Goal: Obtain resource: Obtain resource

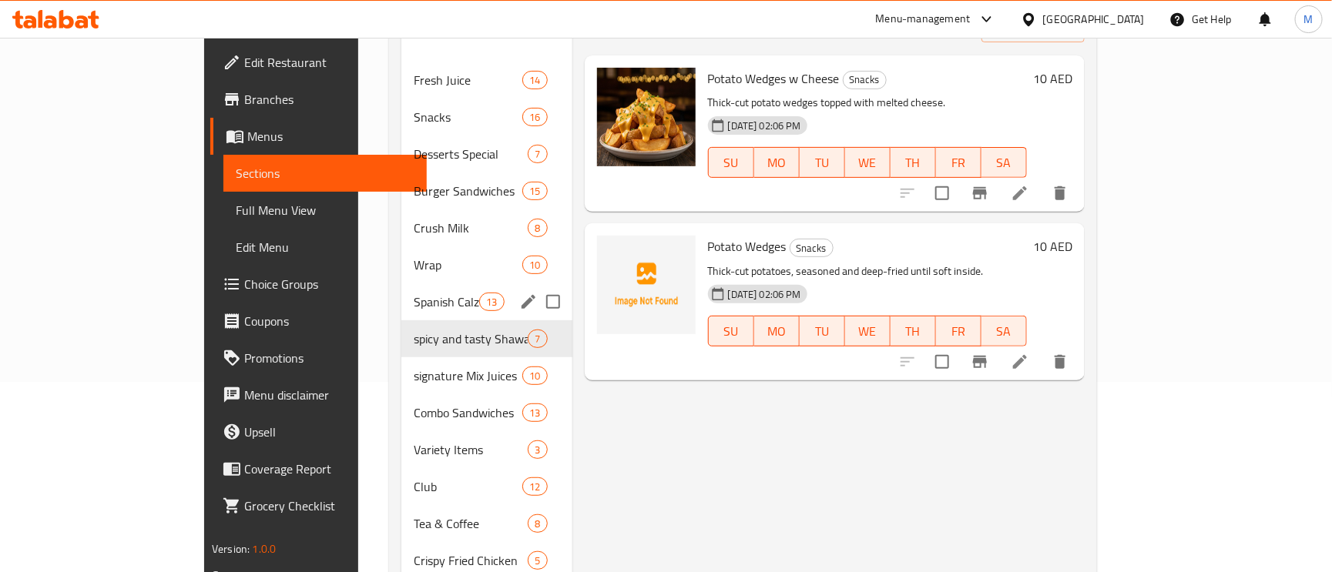
scroll to position [231, 0]
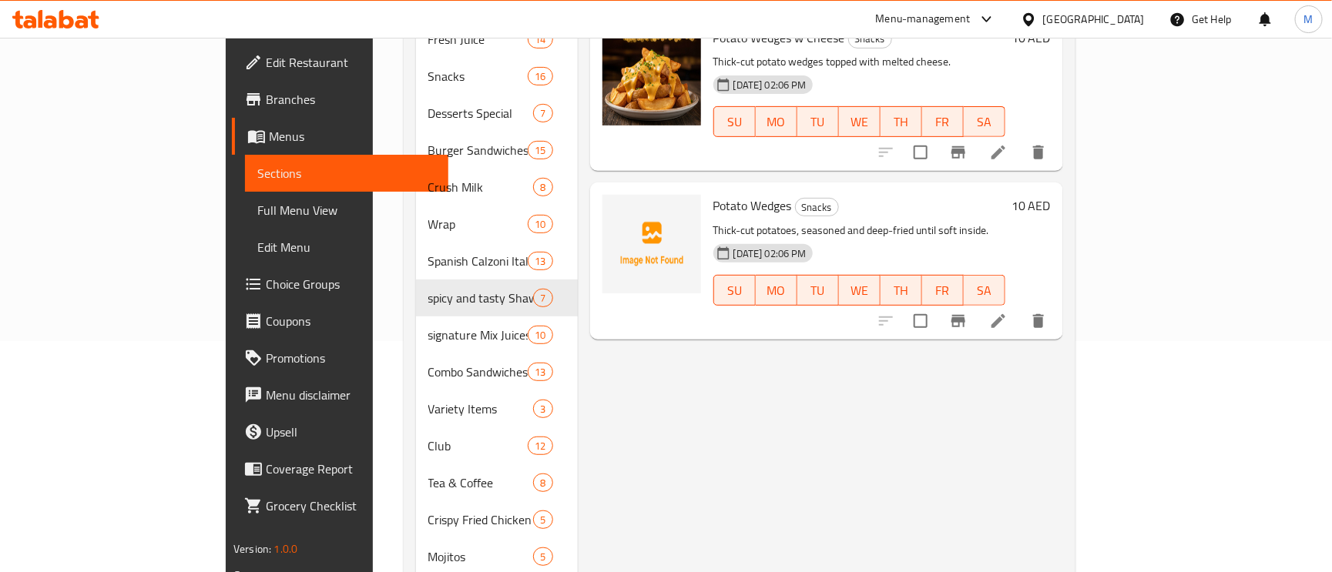
click at [1085, 25] on div "United Arab Emirates" at bounding box center [1094, 19] width 102 height 17
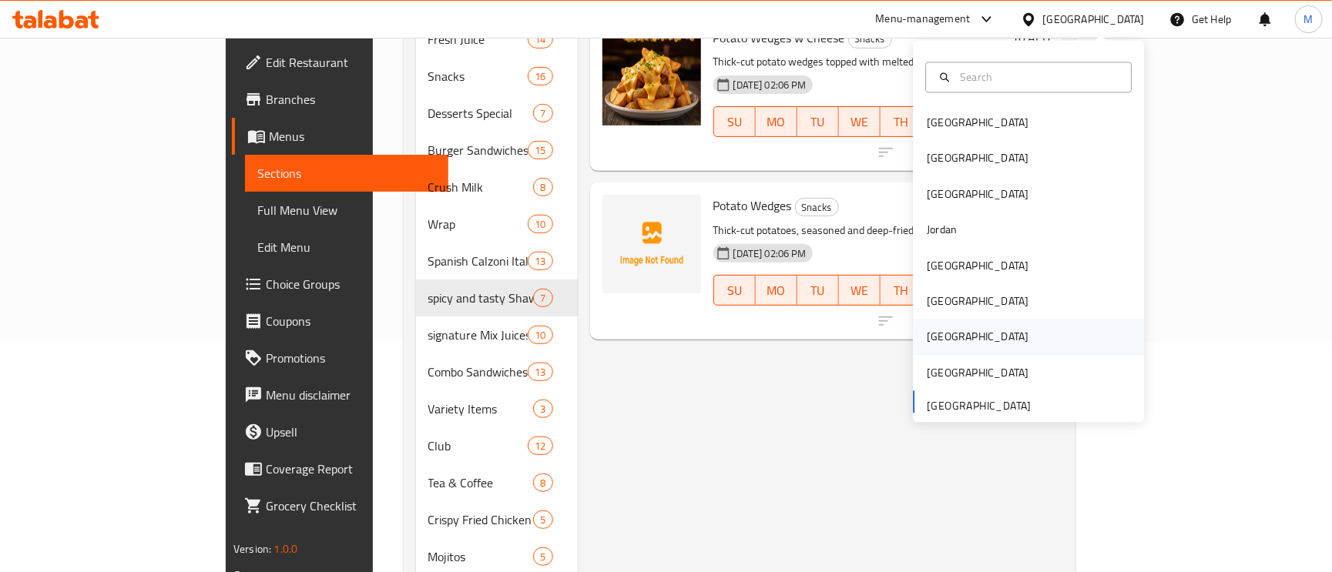
click at [941, 333] on div "Qatar" at bounding box center [977, 337] width 126 height 35
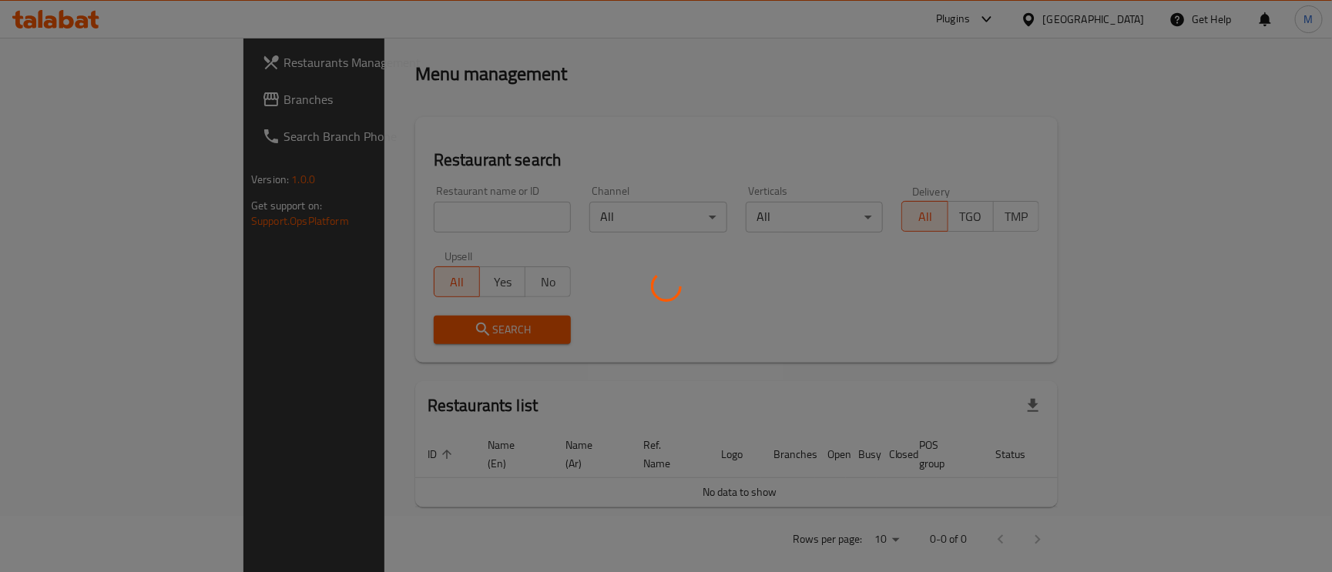
scroll to position [231, 0]
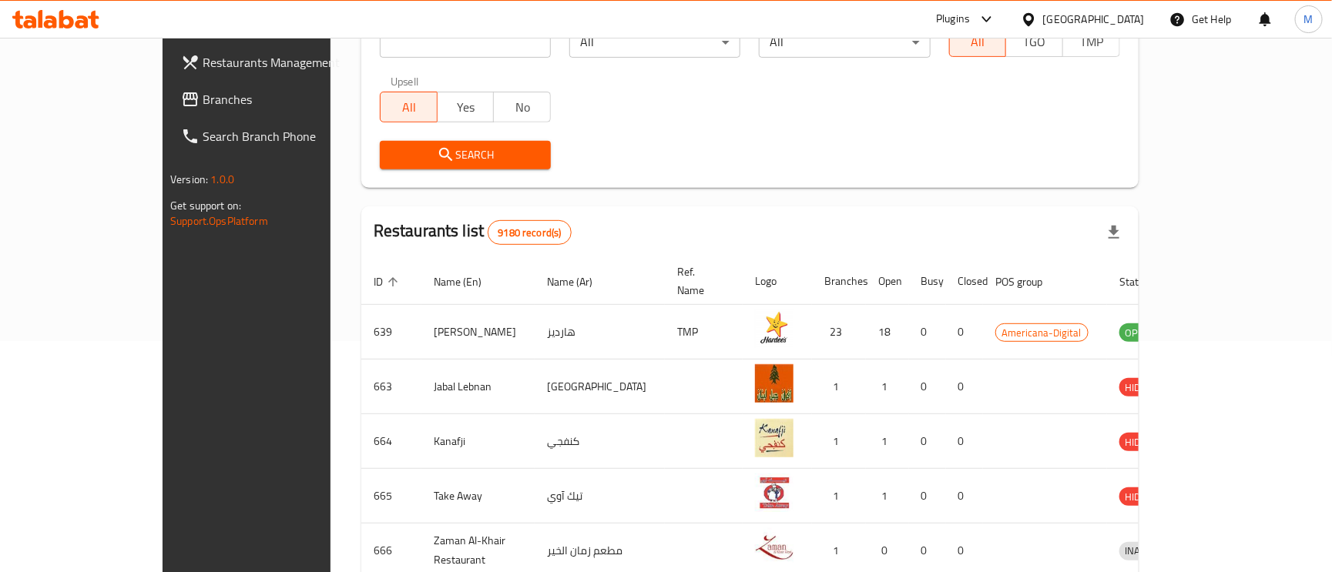
click at [203, 90] on span "Branches" at bounding box center [288, 99] width 170 height 18
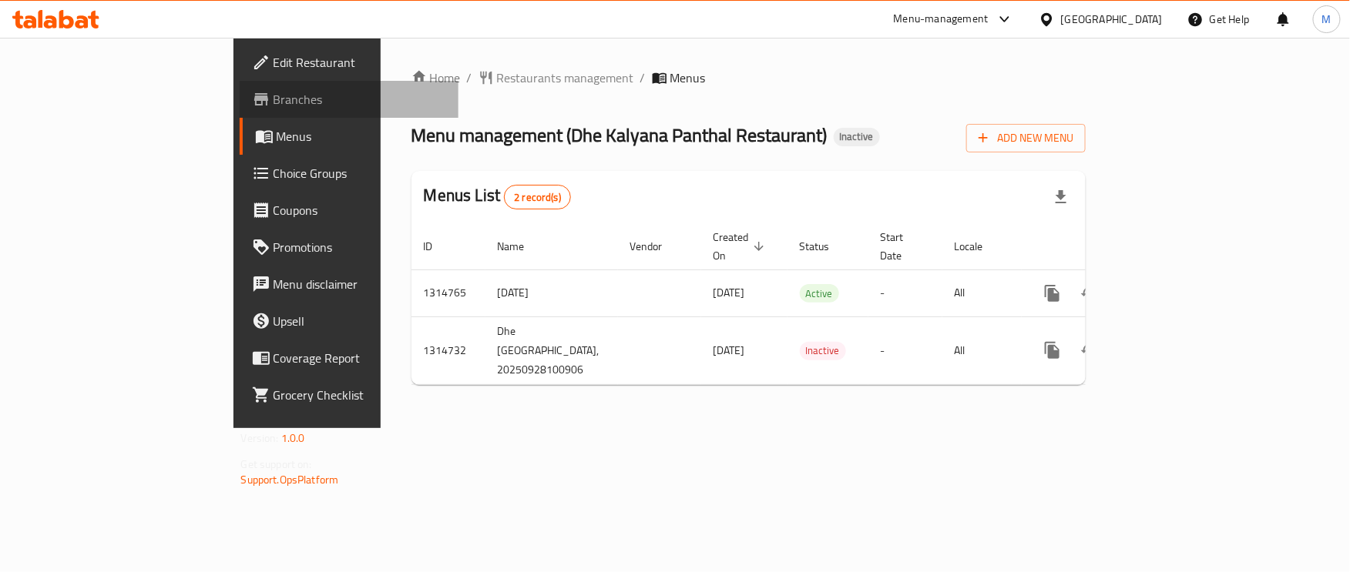
click at [273, 90] on span "Branches" at bounding box center [359, 99] width 173 height 18
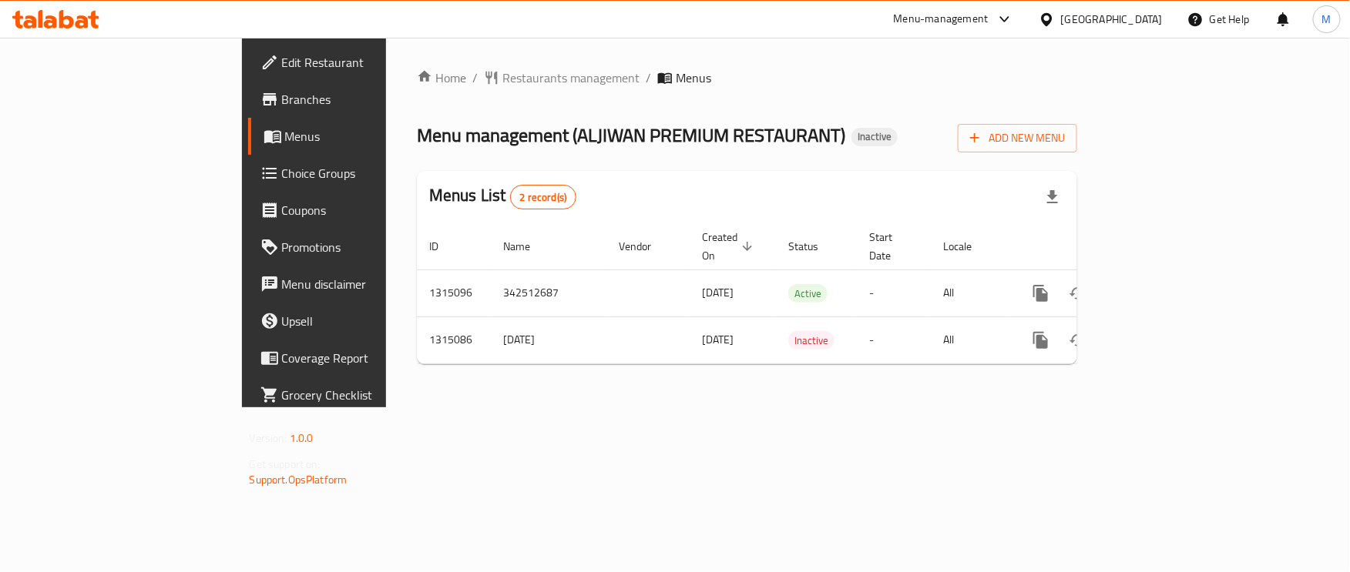
drag, startPoint x: 1125, startPoint y: 16, endPoint x: 1130, endPoint y: 28, distance: 12.8
click at [1052, 17] on icon at bounding box center [1046, 18] width 11 height 13
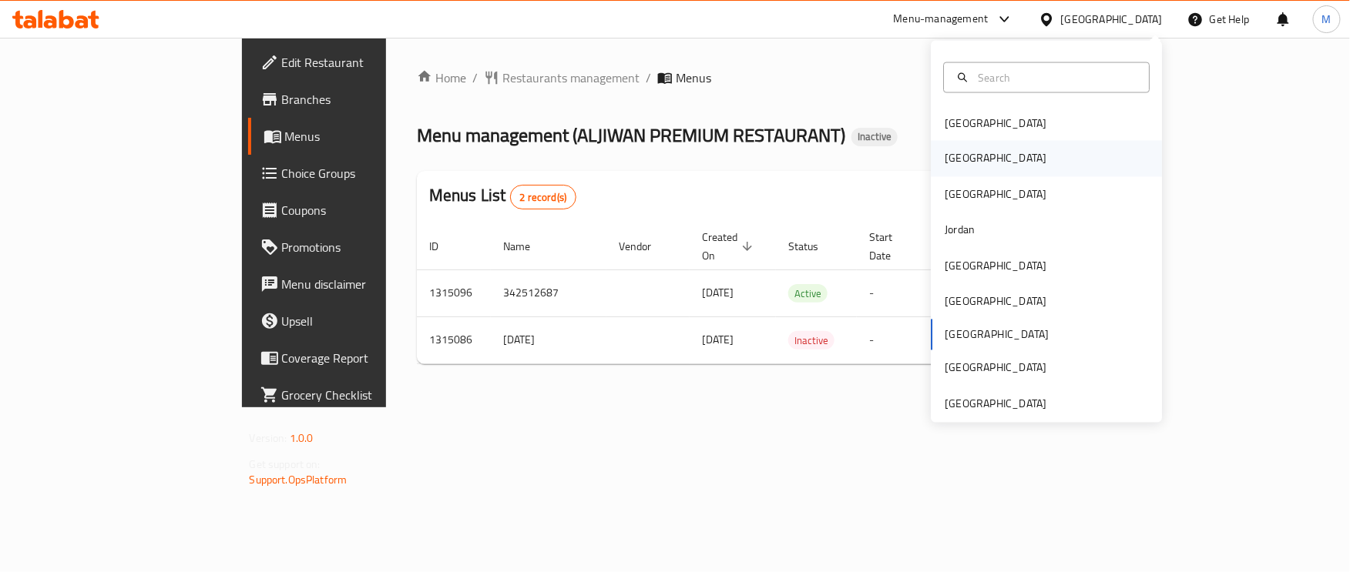
click at [944, 167] on div "[GEOGRAPHIC_DATA]" at bounding box center [995, 158] width 102 height 17
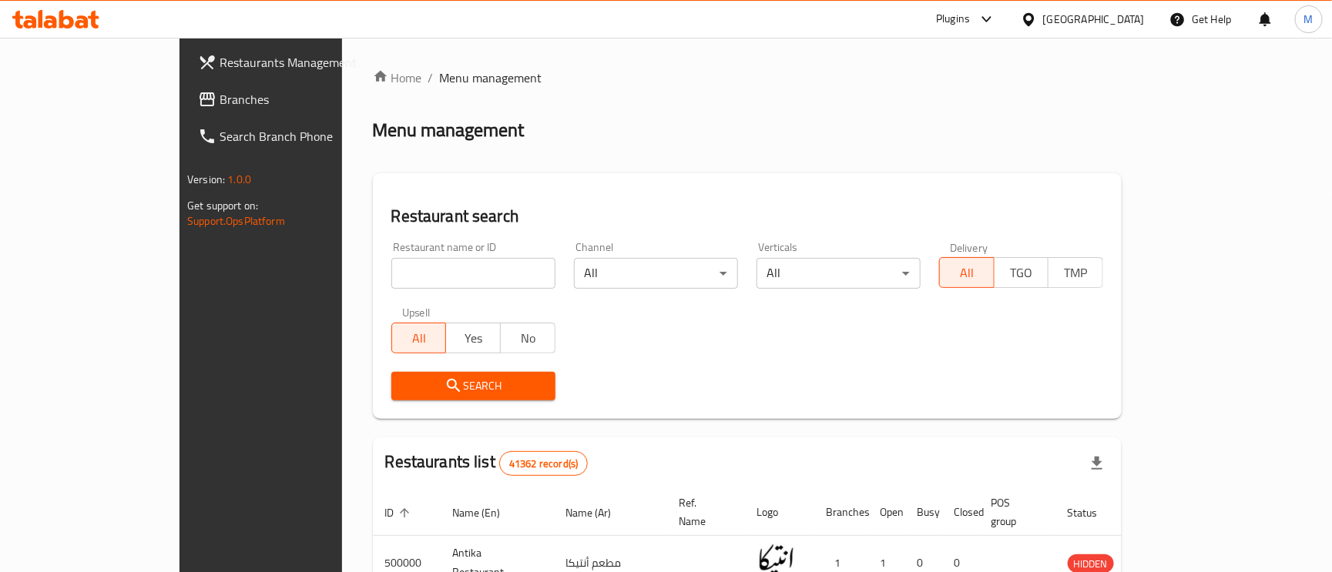
click at [411, 259] on input "search" at bounding box center [473, 273] width 164 height 31
paste input "Dod Cafe"
type input "Dod Cafe"
click button "Search" at bounding box center [473, 386] width 164 height 29
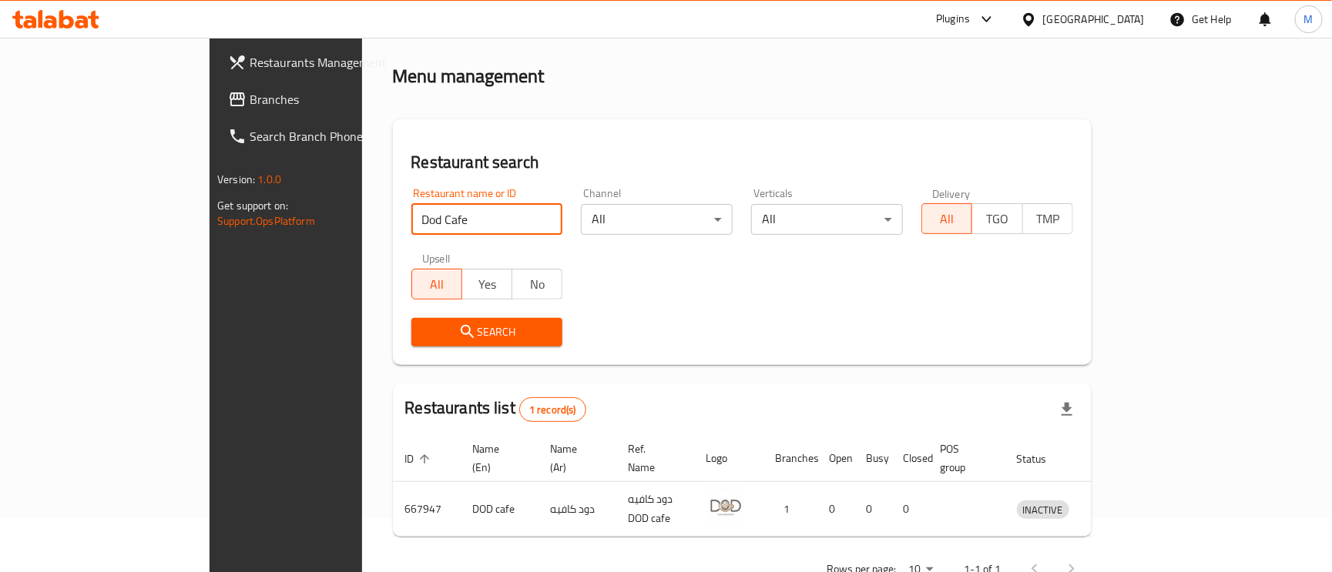
scroll to position [83, 0]
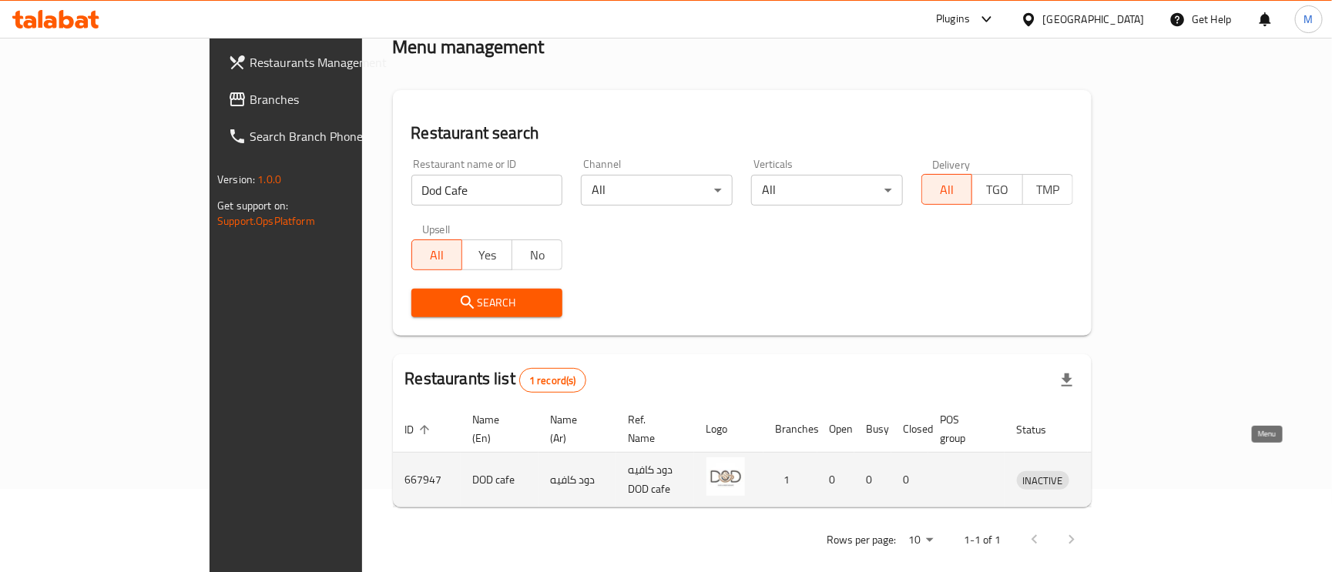
click at [1118, 475] on icon "enhanced table" at bounding box center [1109, 481] width 17 height 13
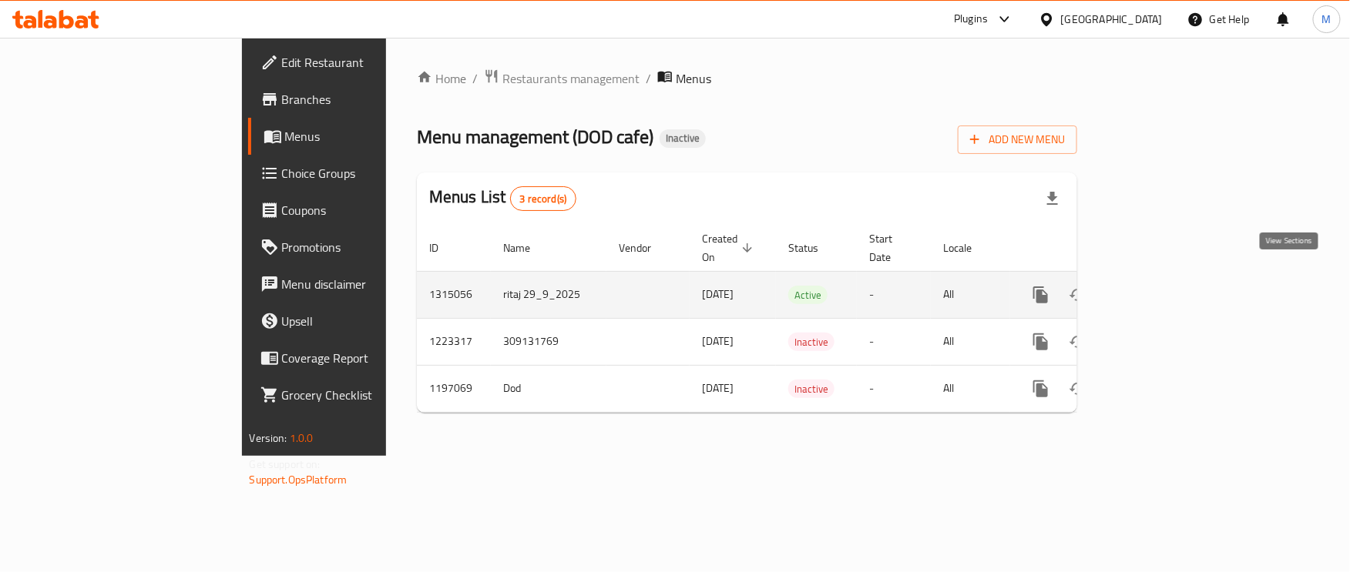
click at [1170, 277] on link "enhanced table" at bounding box center [1151, 295] width 37 height 37
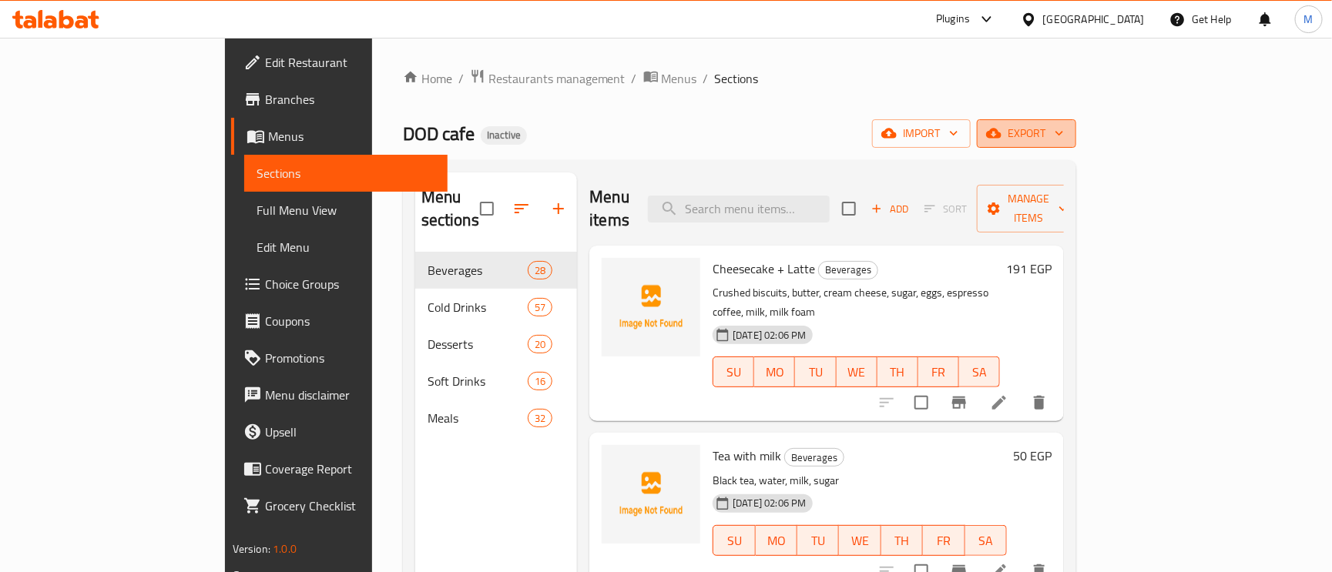
click at [1064, 133] on span "export" at bounding box center [1026, 133] width 75 height 19
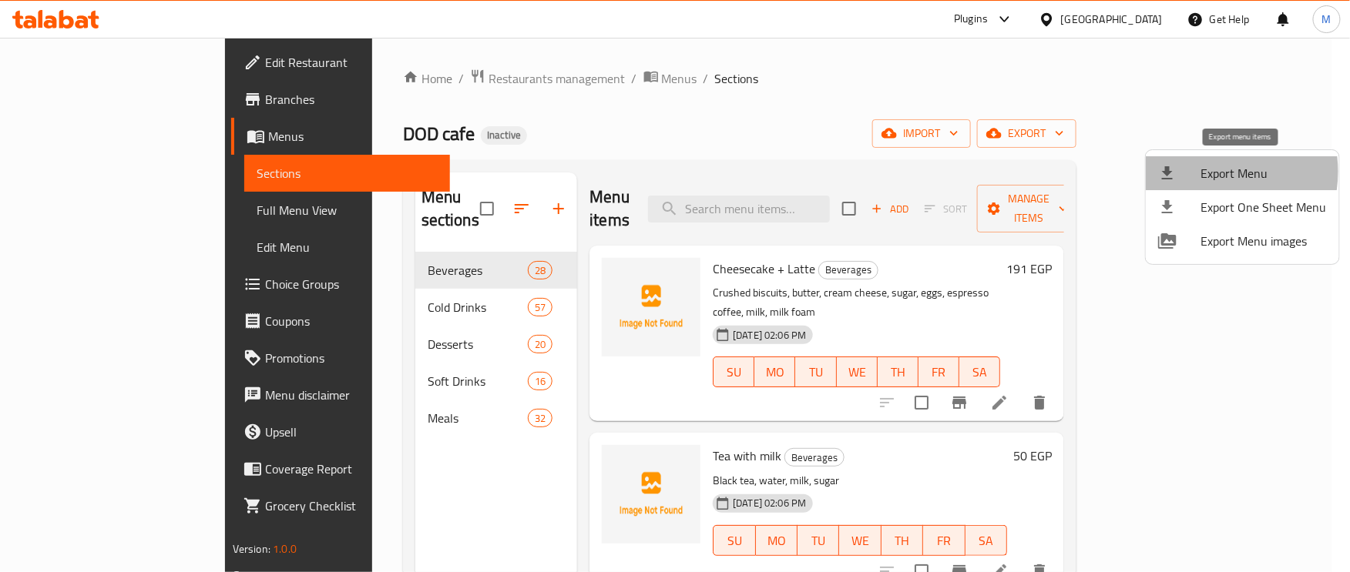
click at [1205, 172] on span "Export Menu" at bounding box center [1264, 173] width 126 height 18
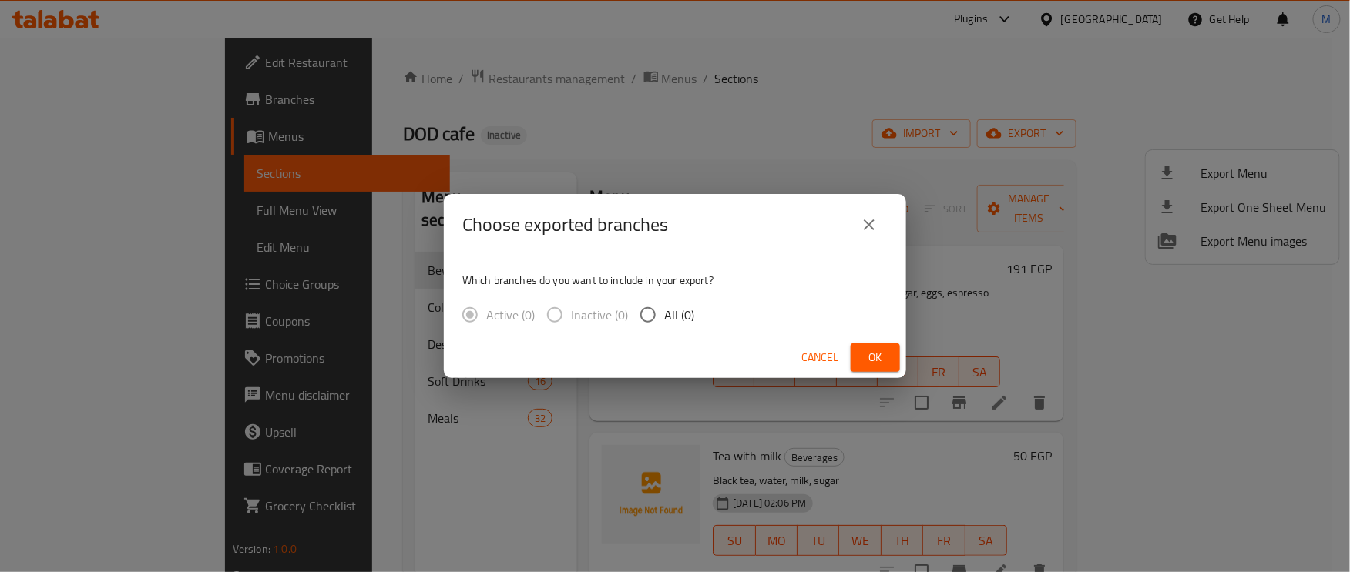
drag, startPoint x: 642, startPoint y: 314, endPoint x: 790, endPoint y: 336, distance: 148.7
click at [643, 313] on input "All (0)" at bounding box center [648, 315] width 32 height 32
radio input "true"
click at [891, 351] on button "Ok" at bounding box center [875, 358] width 49 height 29
click at [880, 353] on span "Ok" at bounding box center [875, 357] width 25 height 19
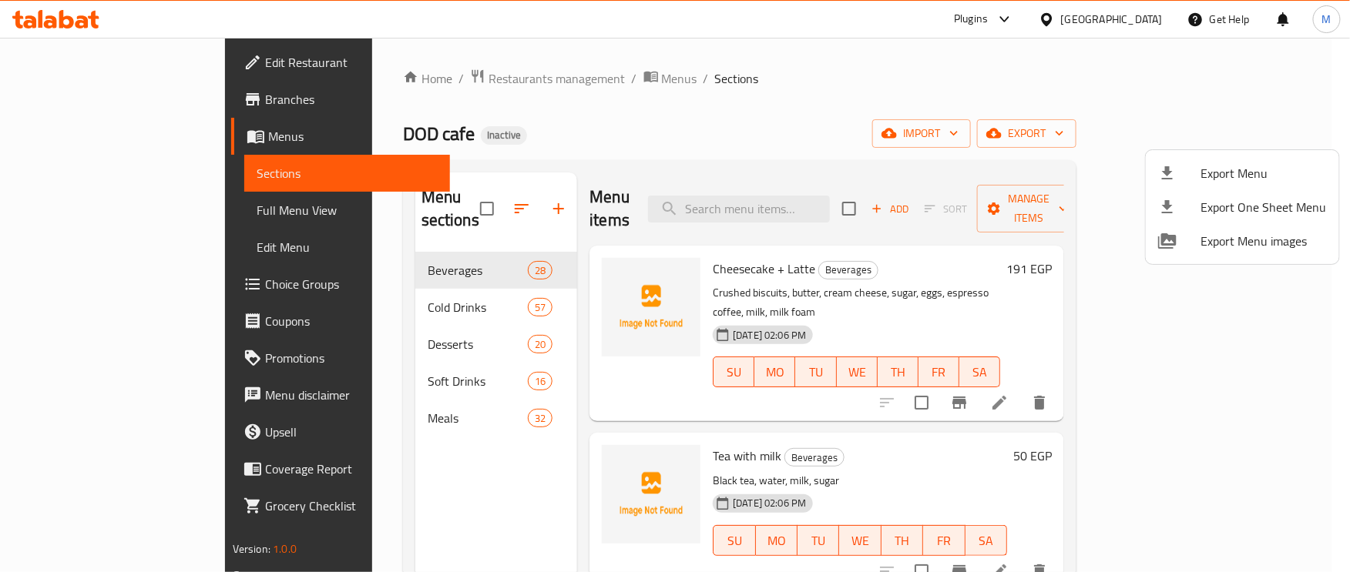
click at [113, 210] on div at bounding box center [675, 286] width 1350 height 572
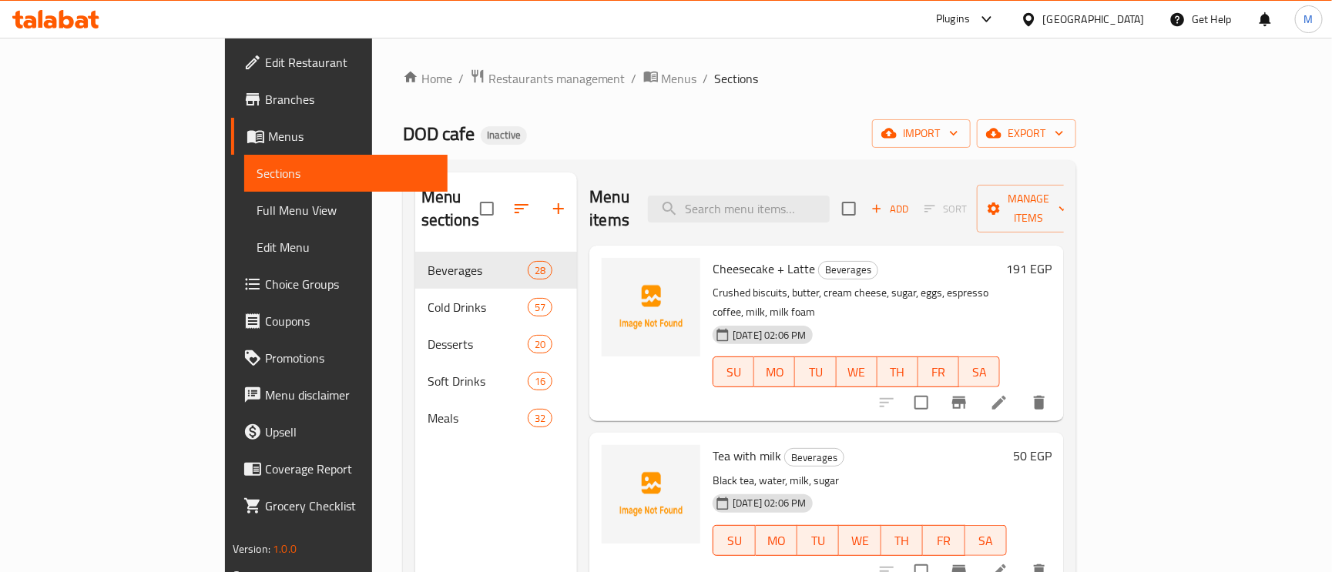
click at [257, 210] on span "Full Menu View" at bounding box center [346, 210] width 179 height 18
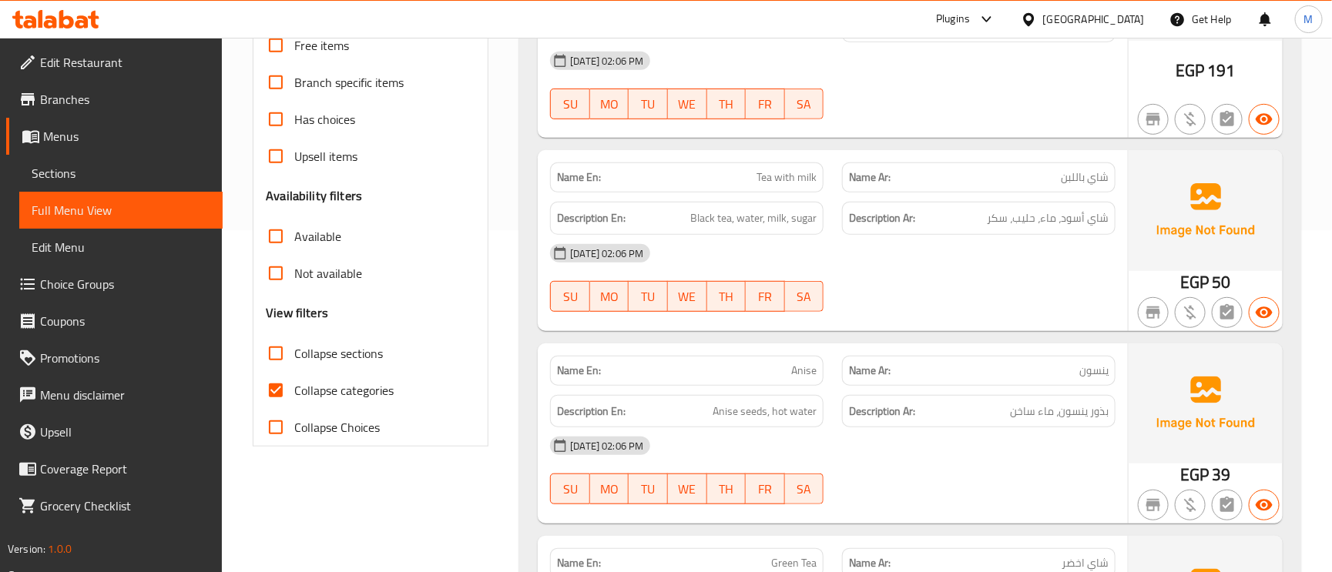
scroll to position [462, 0]
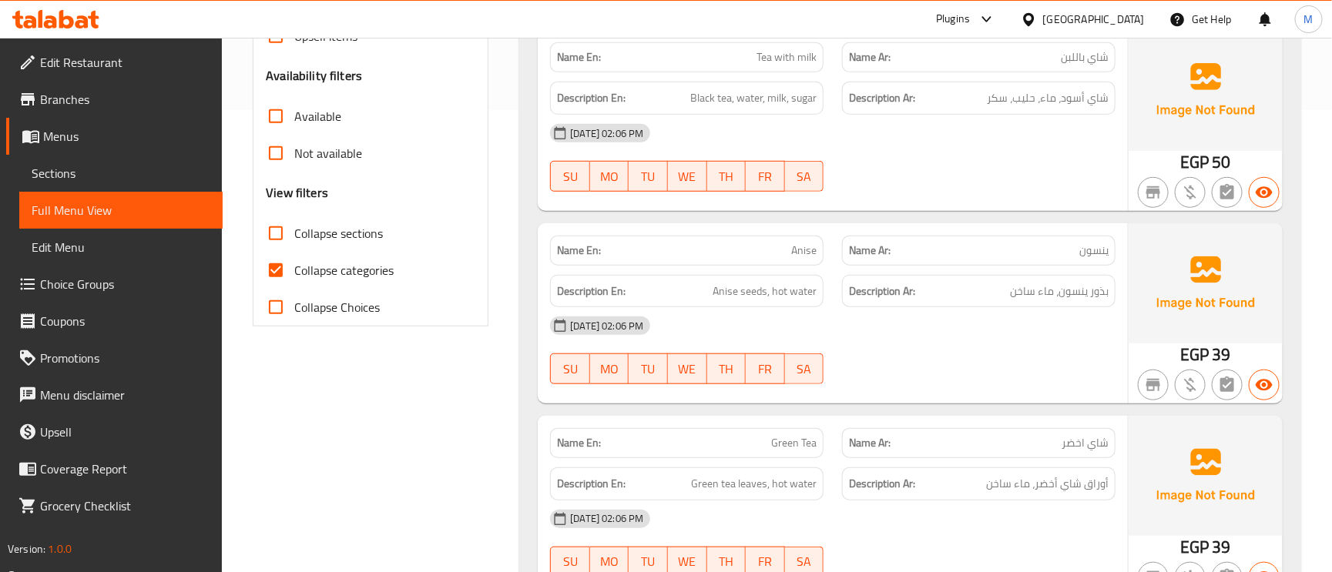
click at [356, 269] on span "Collapse categories" at bounding box center [343, 270] width 99 height 18
click at [294, 269] on input "Collapse categories" at bounding box center [275, 270] width 37 height 37
checkbox input "false"
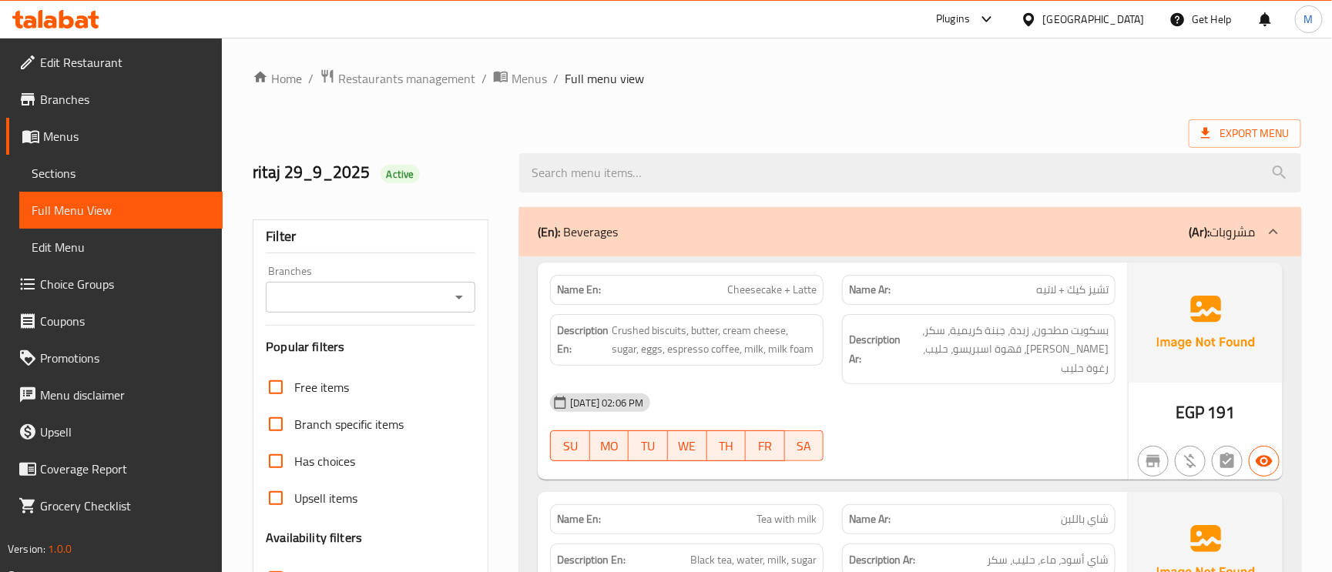
click at [385, 175] on span "Active" at bounding box center [401, 174] width 40 height 15
copy span "Active"
click at [385, 175] on span "Active" at bounding box center [401, 174] width 40 height 15
click at [757, 129] on div "Export Menu" at bounding box center [777, 133] width 1048 height 29
click at [811, 133] on div "Export Menu" at bounding box center [777, 133] width 1048 height 29
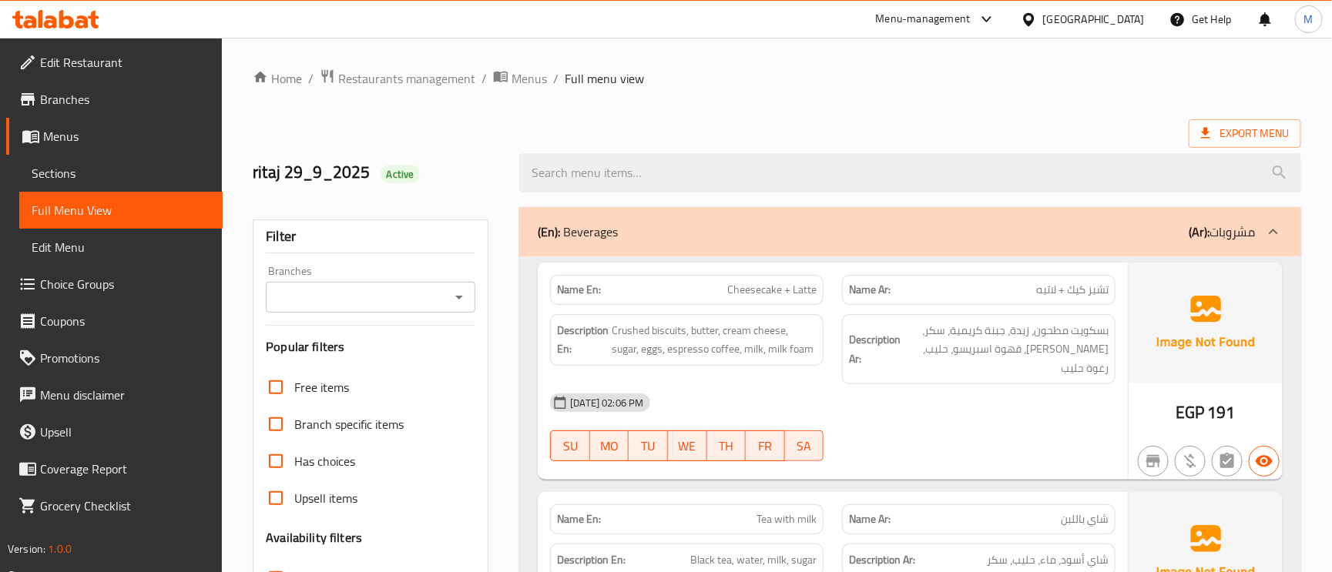
click at [109, 169] on span "Sections" at bounding box center [121, 173] width 179 height 18
